Goal: Information Seeking & Learning: Check status

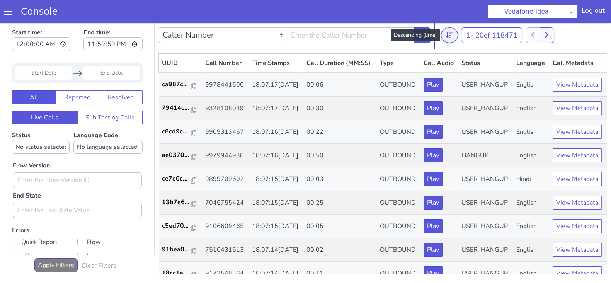
click at [456, 32] on button at bounding box center [449, 34] width 17 height 15
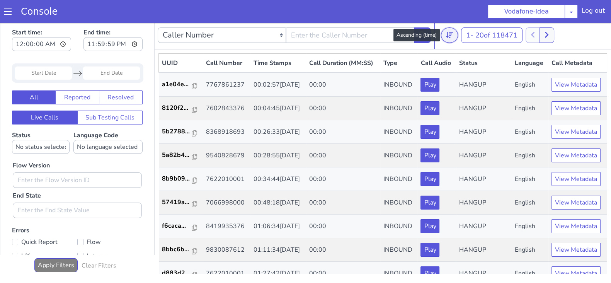
click at [447, 35] on icon at bounding box center [449, 35] width 7 height 6
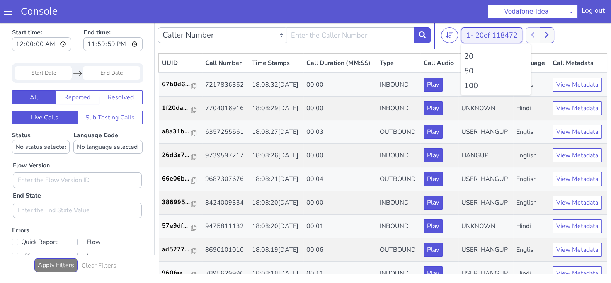
click at [476, 35] on span "20 of 118472" at bounding box center [497, 35] width 42 height 9
click at [473, 85] on li "100" at bounding box center [496, 86] width 63 height 12
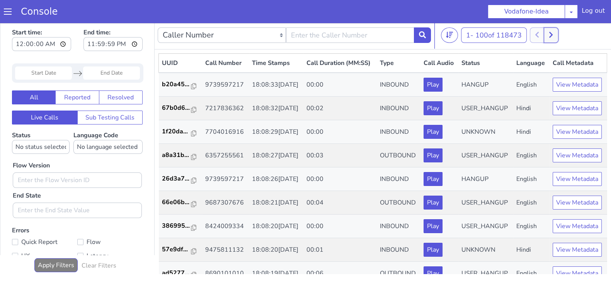
click at [555, 35] on button at bounding box center [551, 34] width 14 height 15
click at [562, 35] on icon at bounding box center [559, 35] width 3 height 6
click at [548, 36] on icon at bounding box center [546, 34] width 4 height 7
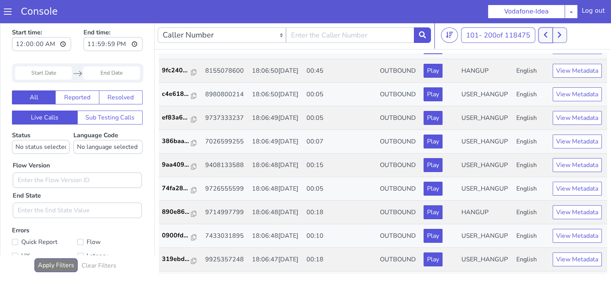
scroll to position [900, 0]
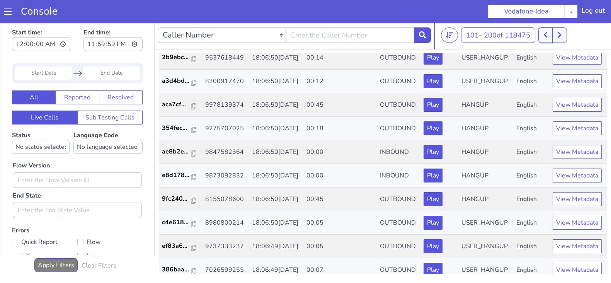
click at [553, 37] on button at bounding box center [546, 34] width 14 height 15
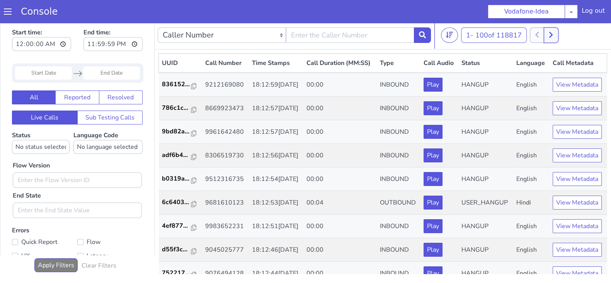
click at [553, 37] on icon at bounding box center [551, 34] width 4 height 7
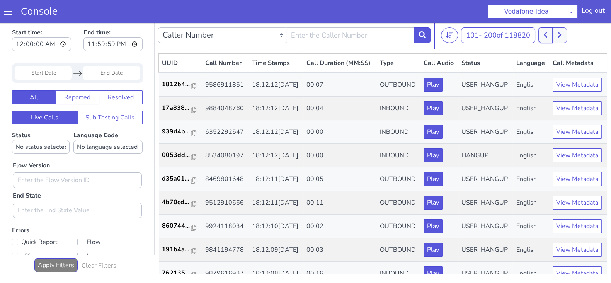
click at [552, 37] on button at bounding box center [546, 34] width 14 height 15
click at [553, 38] on icon at bounding box center [551, 34] width 4 height 7
click at [557, 36] on button at bounding box center [560, 34] width 14 height 15
click at [566, 38] on button at bounding box center [560, 34] width 14 height 15
click at [550, 34] on button at bounding box center [546, 34] width 14 height 15
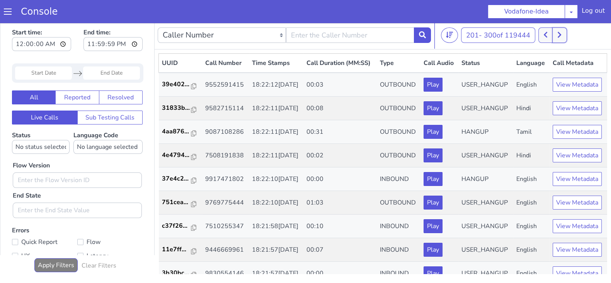
click at [562, 33] on icon at bounding box center [560, 34] width 4 height 7
click at [567, 34] on button at bounding box center [560, 34] width 14 height 15
click at [550, 34] on button at bounding box center [546, 34] width 14 height 15
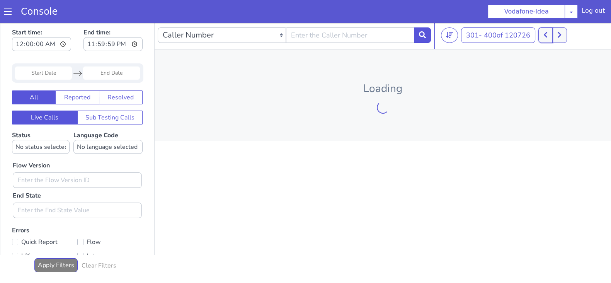
click at [550, 34] on button at bounding box center [546, 34] width 14 height 15
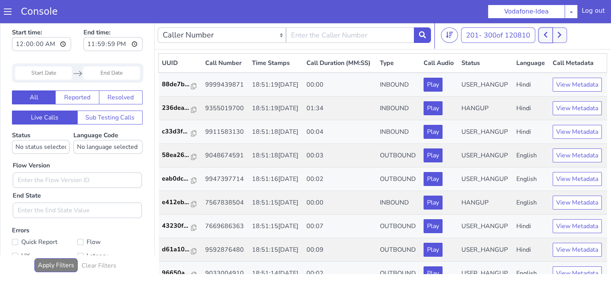
click at [550, 34] on button at bounding box center [546, 34] width 14 height 15
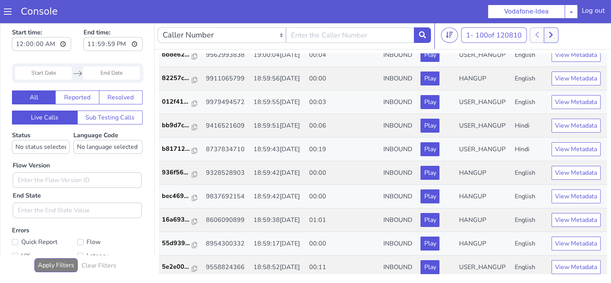
scroll to position [2207, 0]
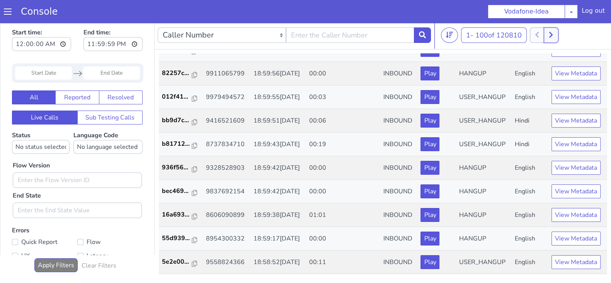
click at [551, 37] on icon at bounding box center [551, 35] width 3 height 6
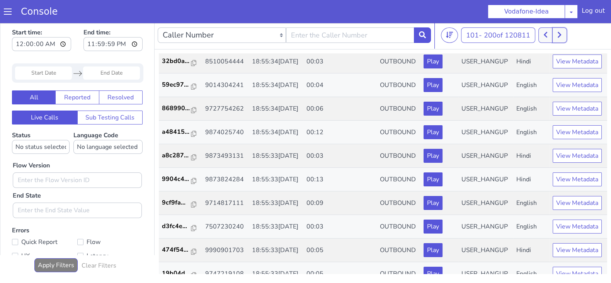
scroll to position [1867, 0]
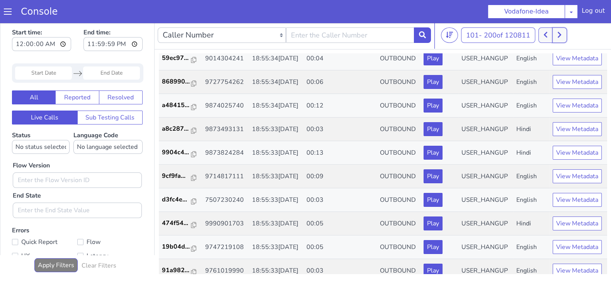
click at [555, 36] on button at bounding box center [560, 34] width 14 height 15
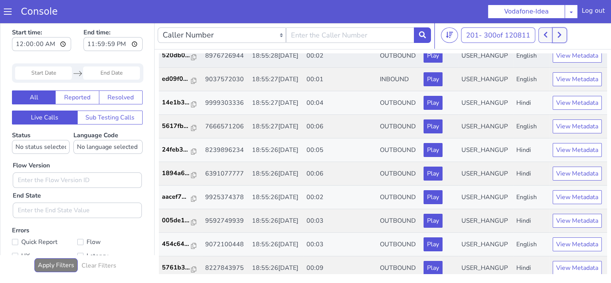
scroll to position [170, 0]
click at [545, 39] on button at bounding box center [546, 34] width 14 height 15
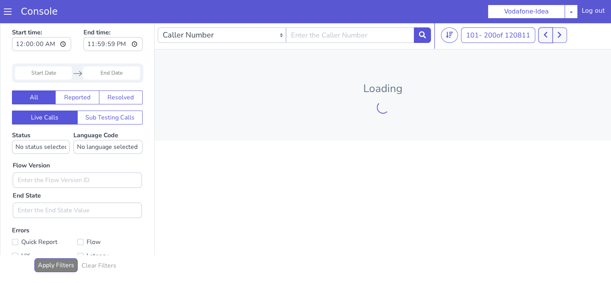
click at [545, 38] on button at bounding box center [546, 34] width 14 height 15
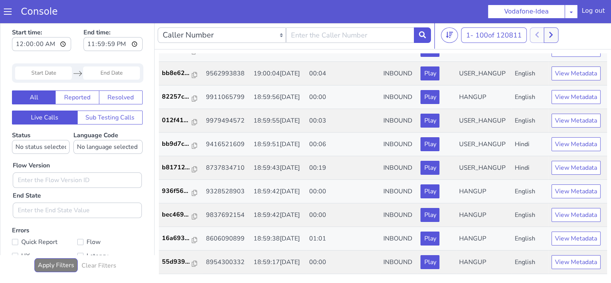
scroll to position [2364, 0]
